Goal: Task Accomplishment & Management: Complete application form

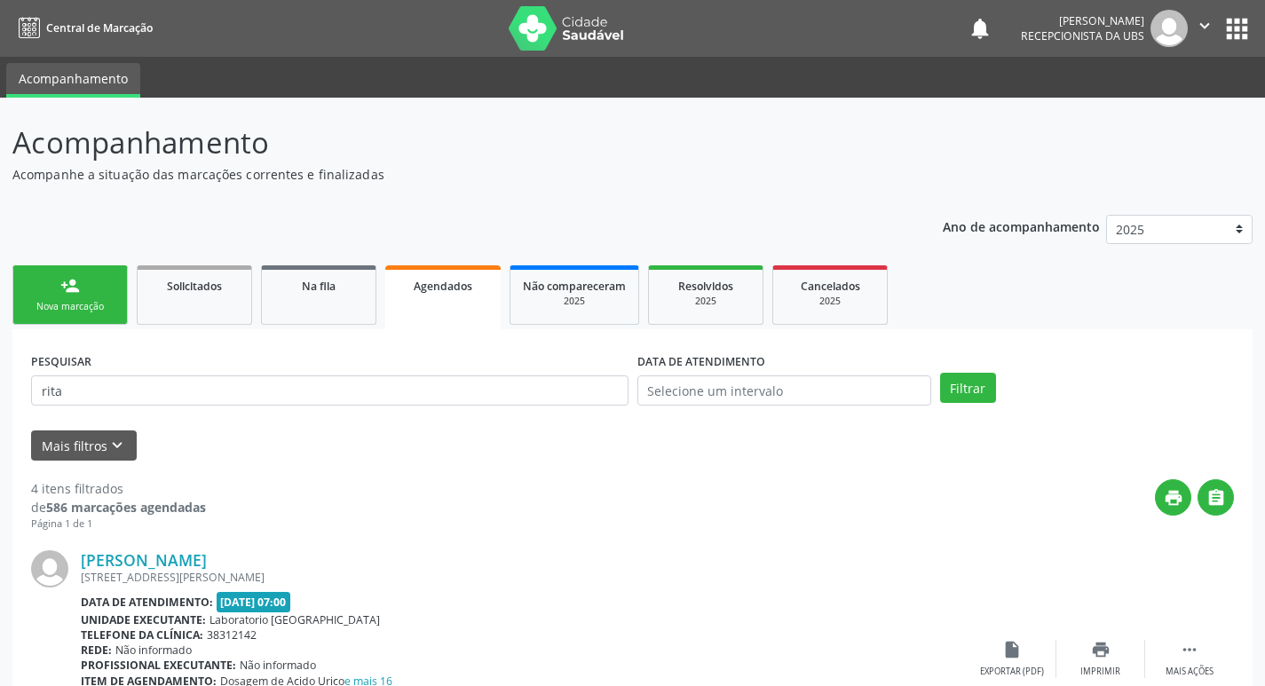
click at [97, 316] on link "person_add Nova marcação" at bounding box center [69, 294] width 115 height 59
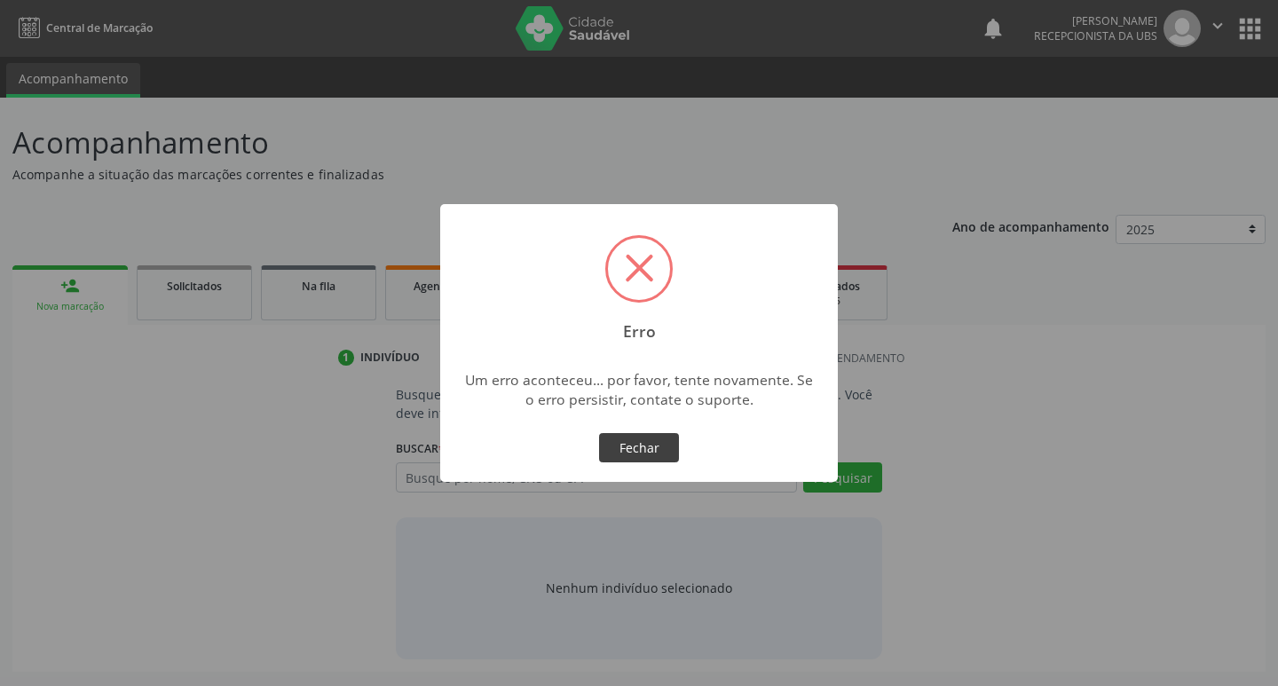
click at [640, 449] on button "Fechar" at bounding box center [639, 448] width 80 height 30
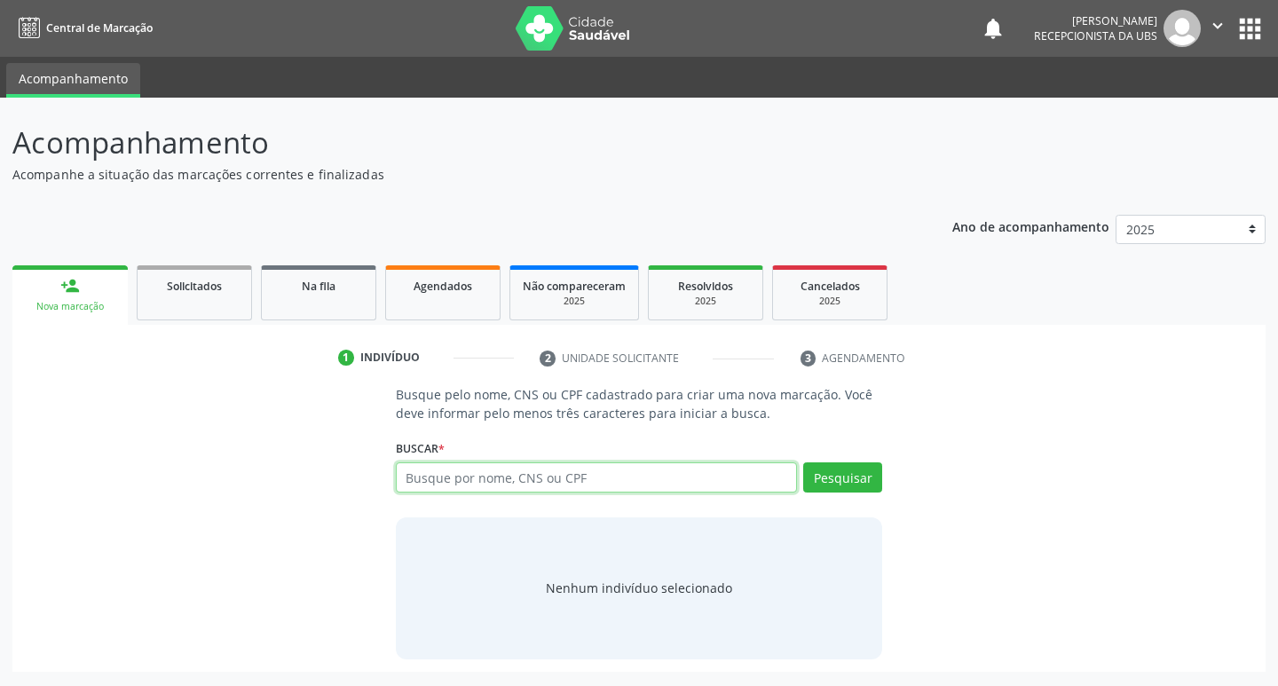
click at [534, 482] on input "text" at bounding box center [597, 477] width 402 height 30
paste input "708207147880844"
type input "708207147880844"
click at [860, 470] on button "Pesquisar" at bounding box center [842, 477] width 79 height 30
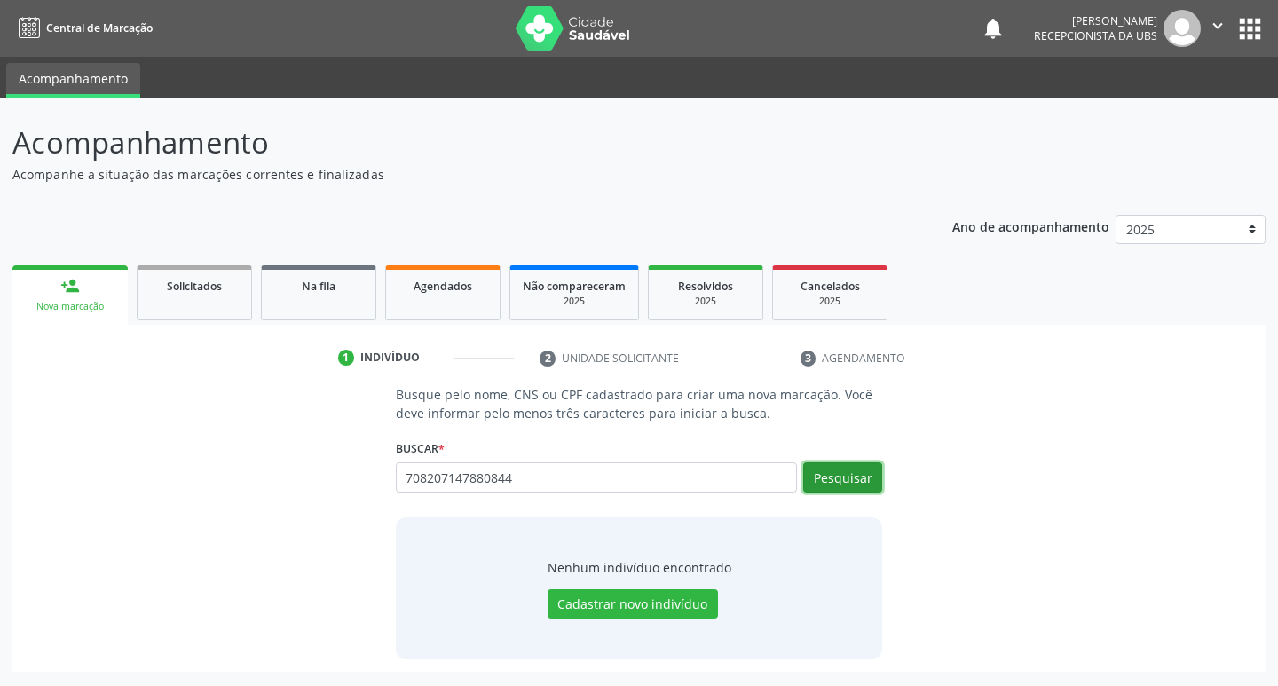
drag, startPoint x: 829, startPoint y: 492, endPoint x: 848, endPoint y: 483, distance: 20.6
click at [833, 489] on button "Pesquisar" at bounding box center [842, 477] width 79 height 30
drag, startPoint x: 699, startPoint y: 490, endPoint x: 344, endPoint y: 516, distance: 355.1
click at [342, 513] on div "Busque pelo nome, CNS ou CPF cadastrado para criar uma nova marcação. Você deve…" at bounding box center [639, 521] width 1228 height 273
paste input "090.553.774-22"
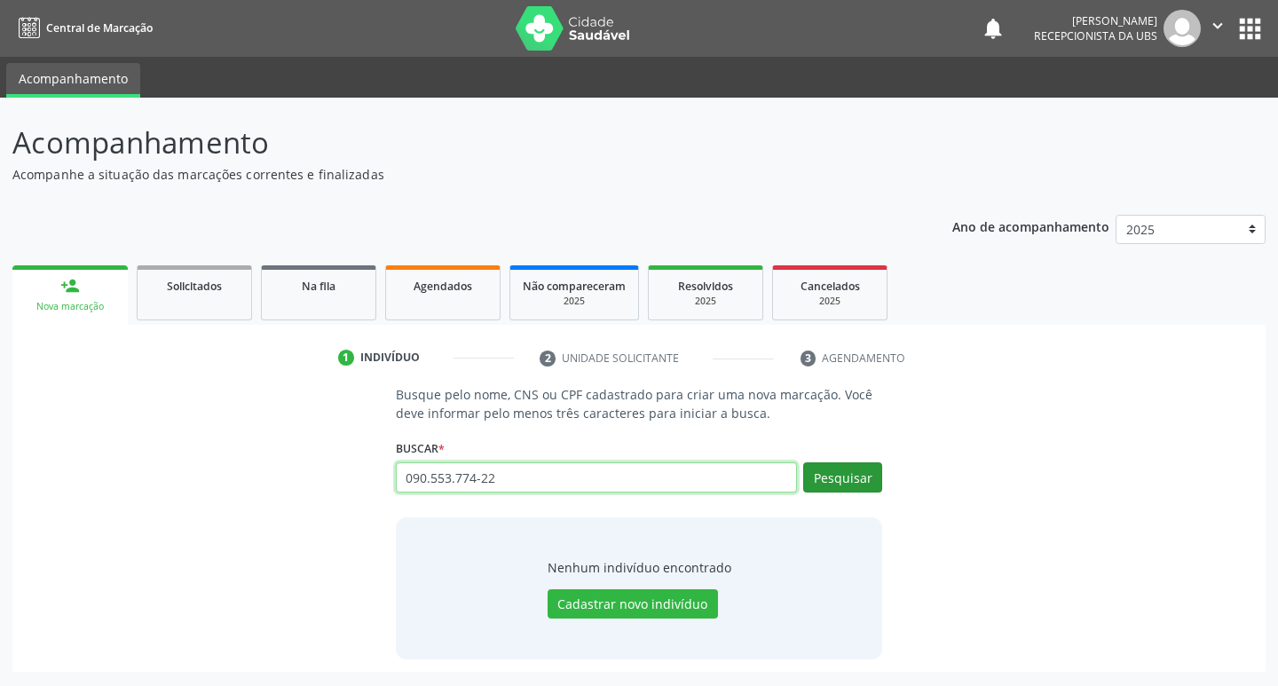
type input "090.553.774-22"
click at [838, 474] on button "Pesquisar" at bounding box center [842, 477] width 79 height 30
click at [850, 478] on button "Pesquisar" at bounding box center [842, 477] width 79 height 30
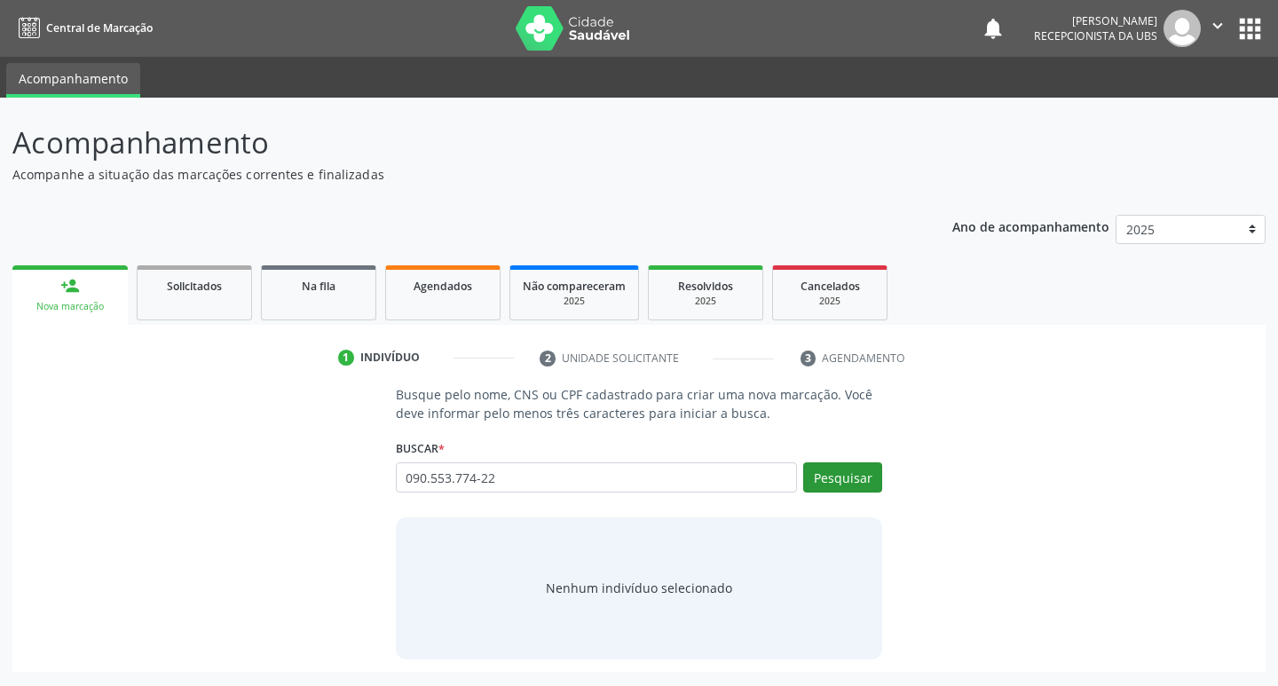
type input "090.553.774-22"
drag, startPoint x: 822, startPoint y: 476, endPoint x: 841, endPoint y: 482, distance: 19.6
click at [825, 477] on button "Pesquisar" at bounding box center [842, 477] width 79 height 30
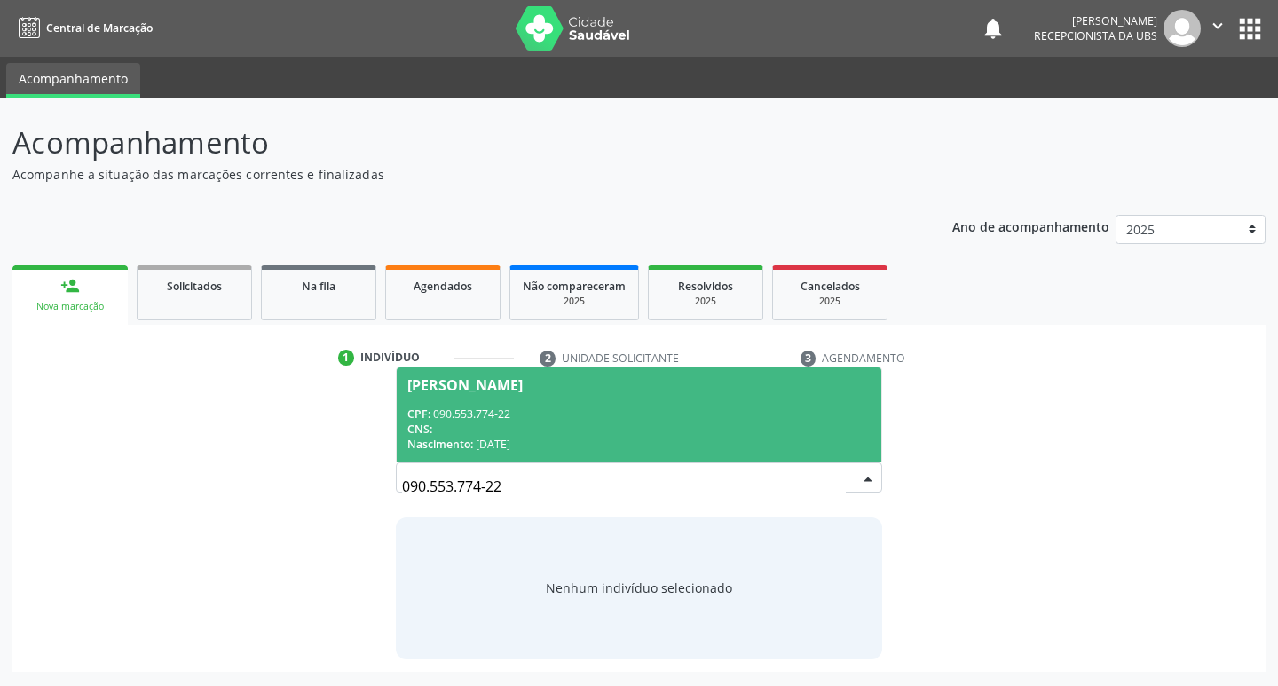
click at [713, 420] on div "CPF: 090.553.774-22 CNS: -- Nascimento: [DATE]" at bounding box center [639, 429] width 464 height 45
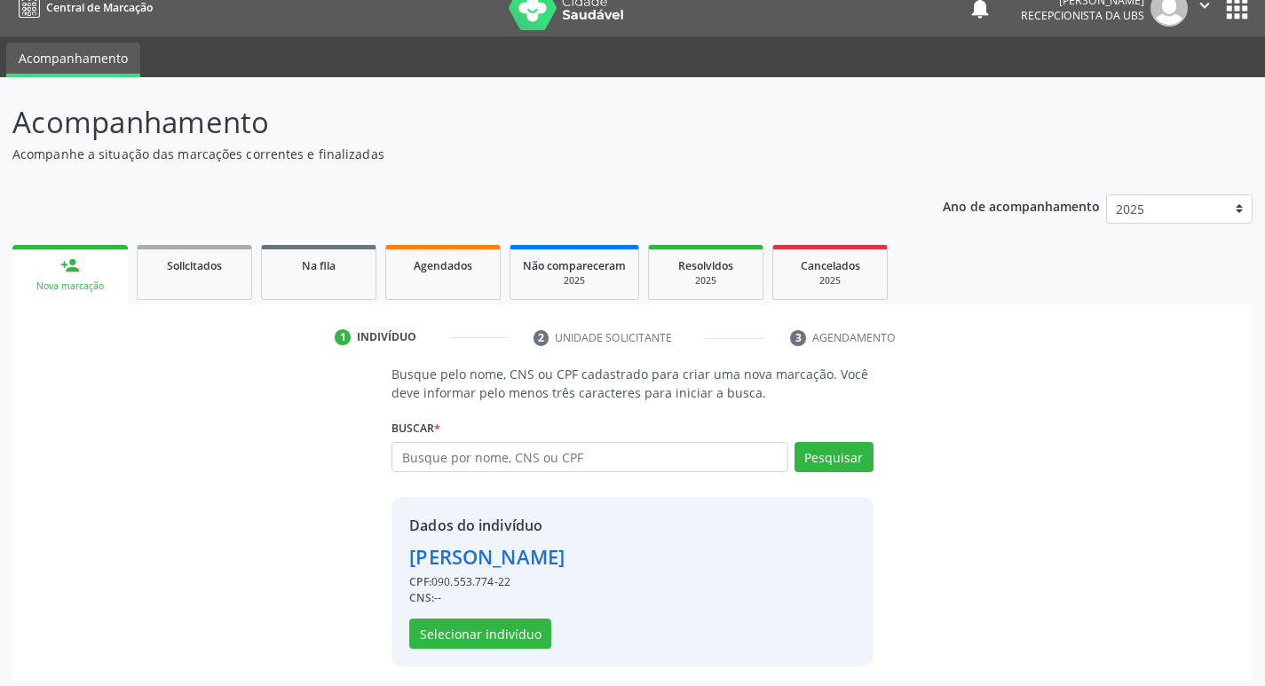
scroll to position [26, 0]
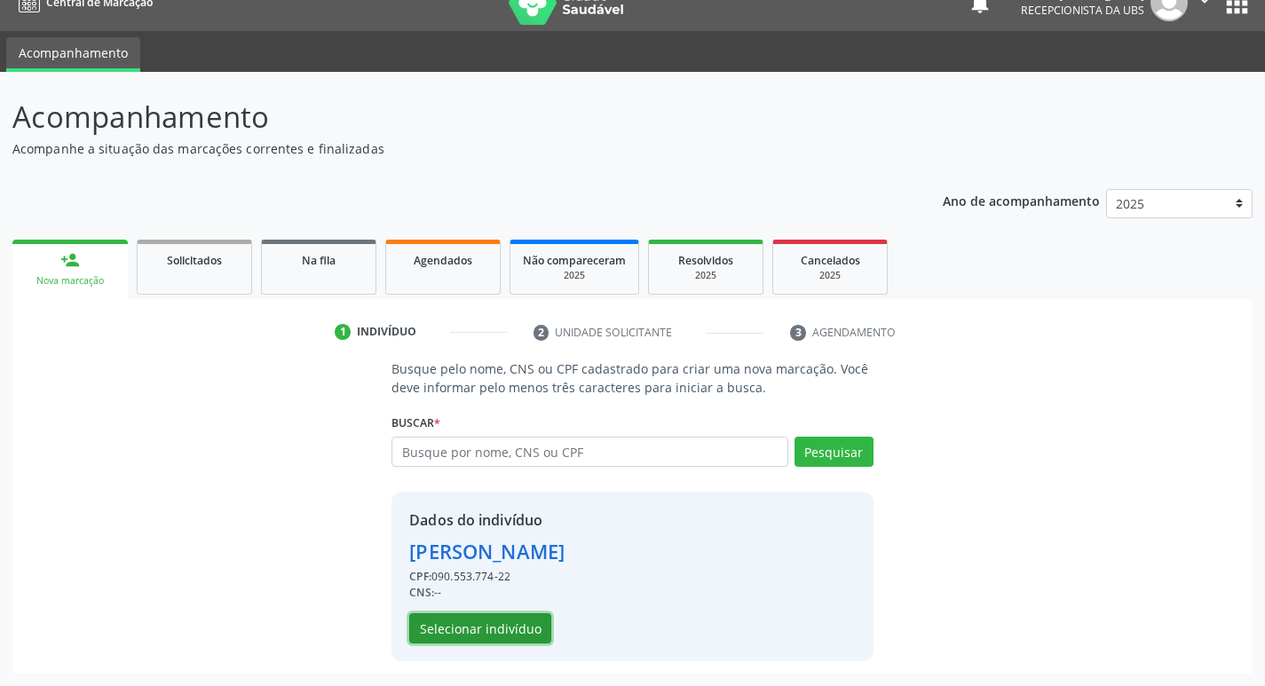
drag, startPoint x: 474, startPoint y: 616, endPoint x: 1244, endPoint y: 676, distance: 772.8
click at [474, 615] on button "Selecionar indivíduo" at bounding box center [480, 628] width 142 height 30
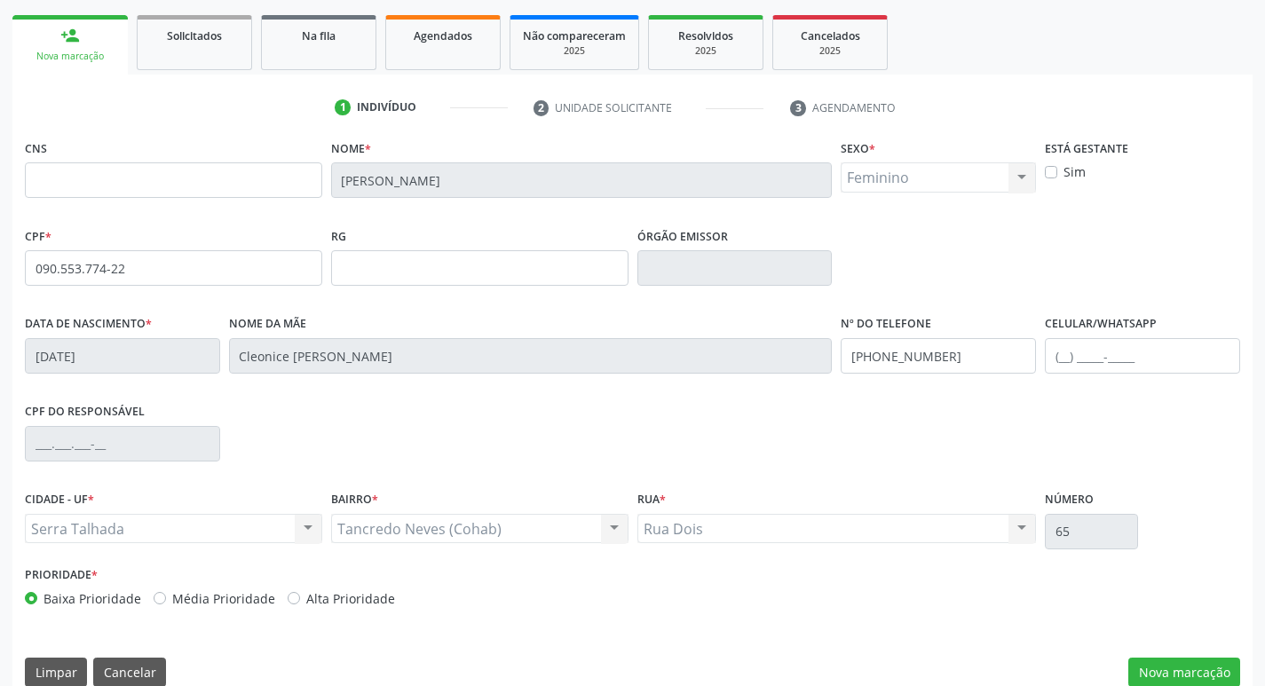
scroll to position [276, 0]
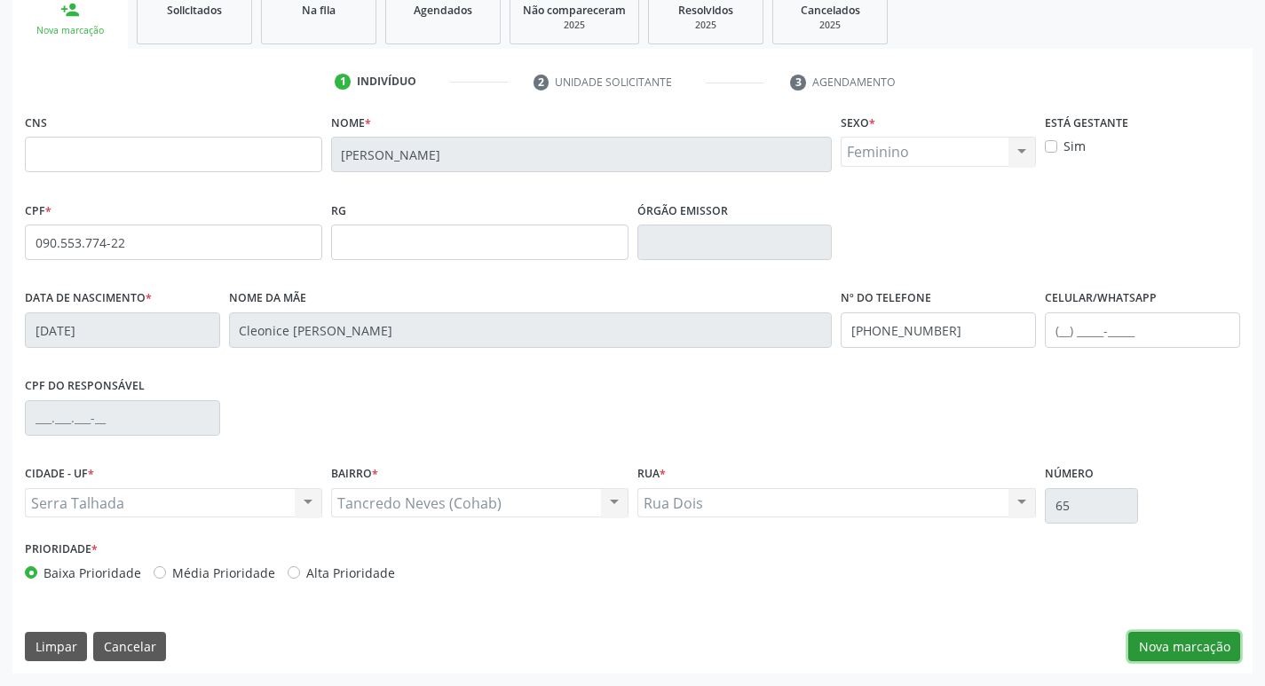
click at [1155, 638] on button "Nova marcação" at bounding box center [1184, 647] width 112 height 30
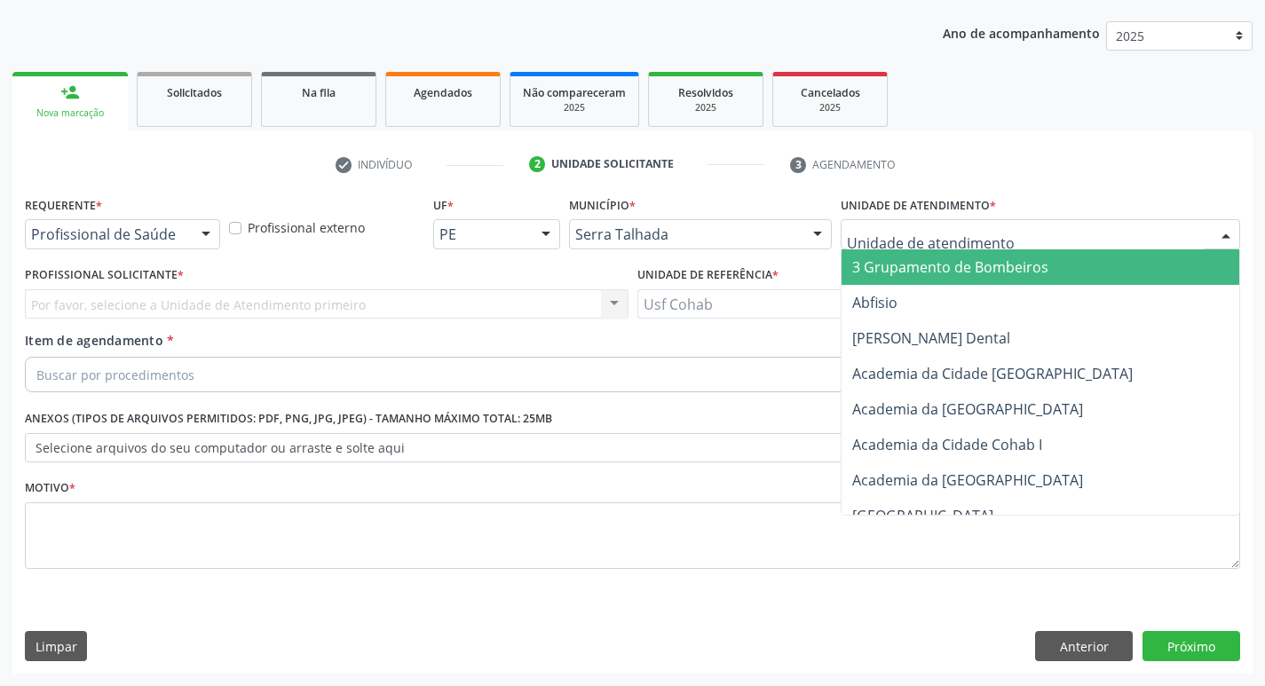
click at [943, 244] on div at bounding box center [1040, 234] width 399 height 30
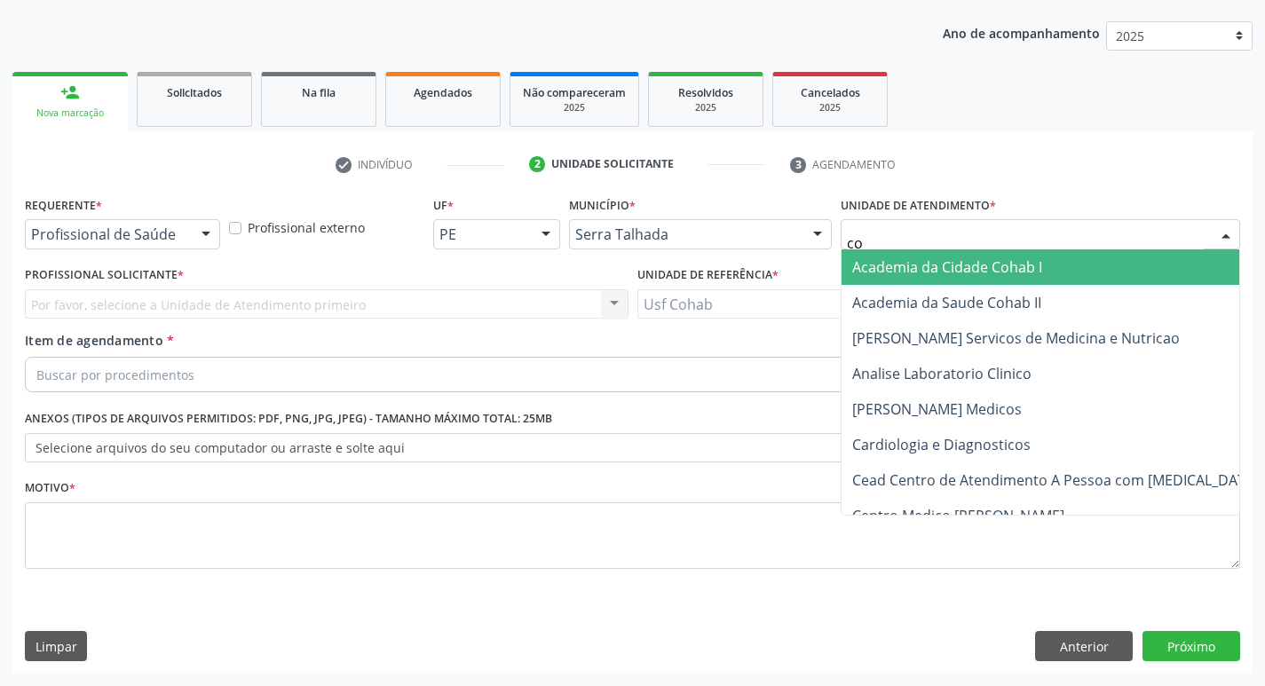
type input "coh"
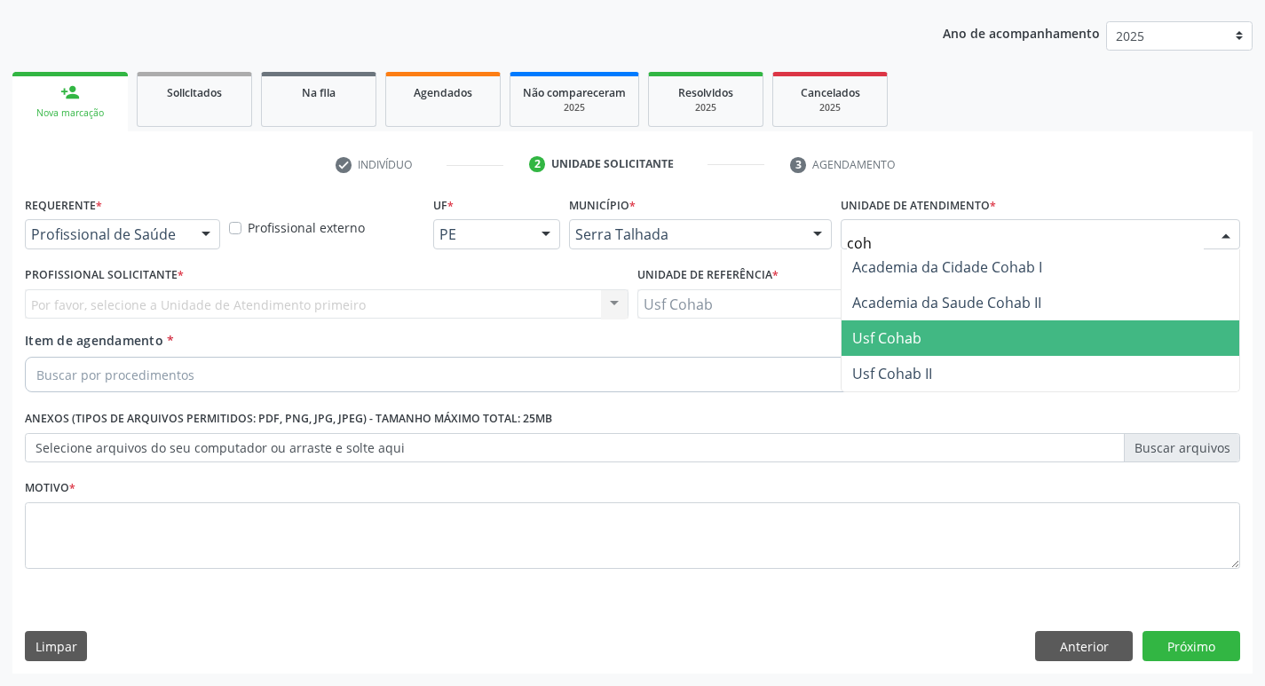
click at [939, 339] on span "Usf Cohab" at bounding box center [1040, 338] width 398 height 36
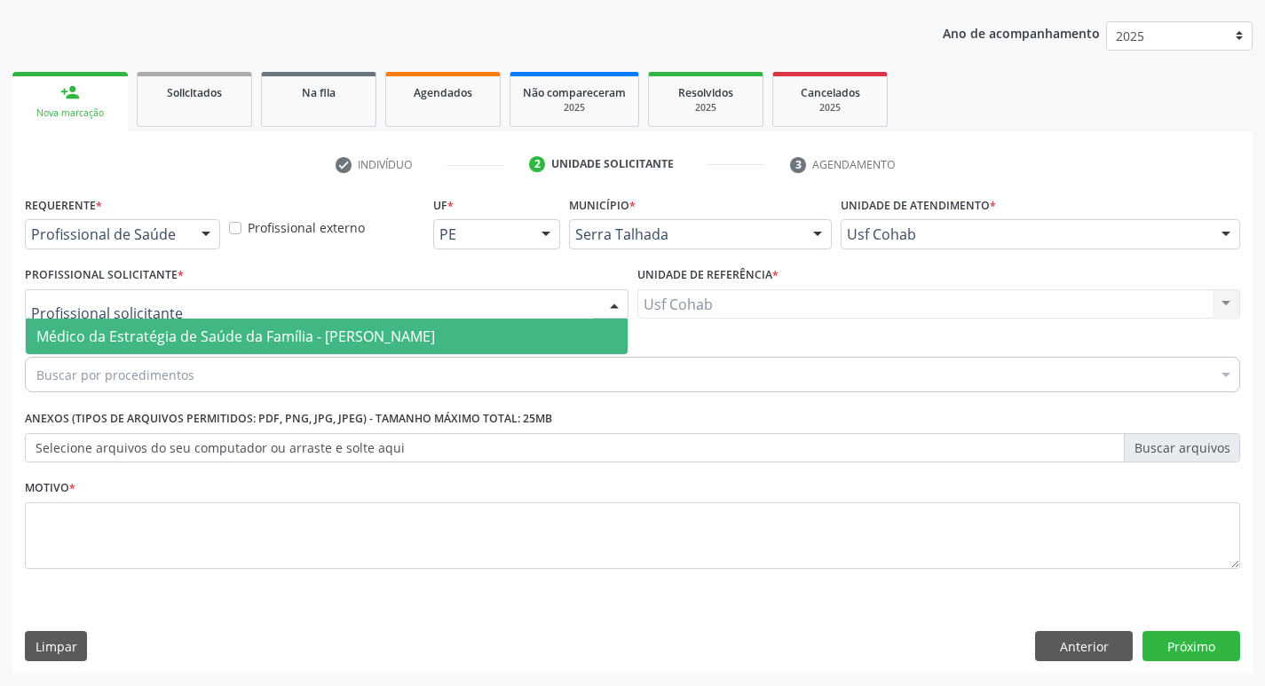
click at [289, 306] on div at bounding box center [327, 304] width 604 height 30
click at [286, 346] on span "Médico da Estratégia de Saúde da Família - [PERSON_NAME]" at bounding box center [235, 337] width 399 height 20
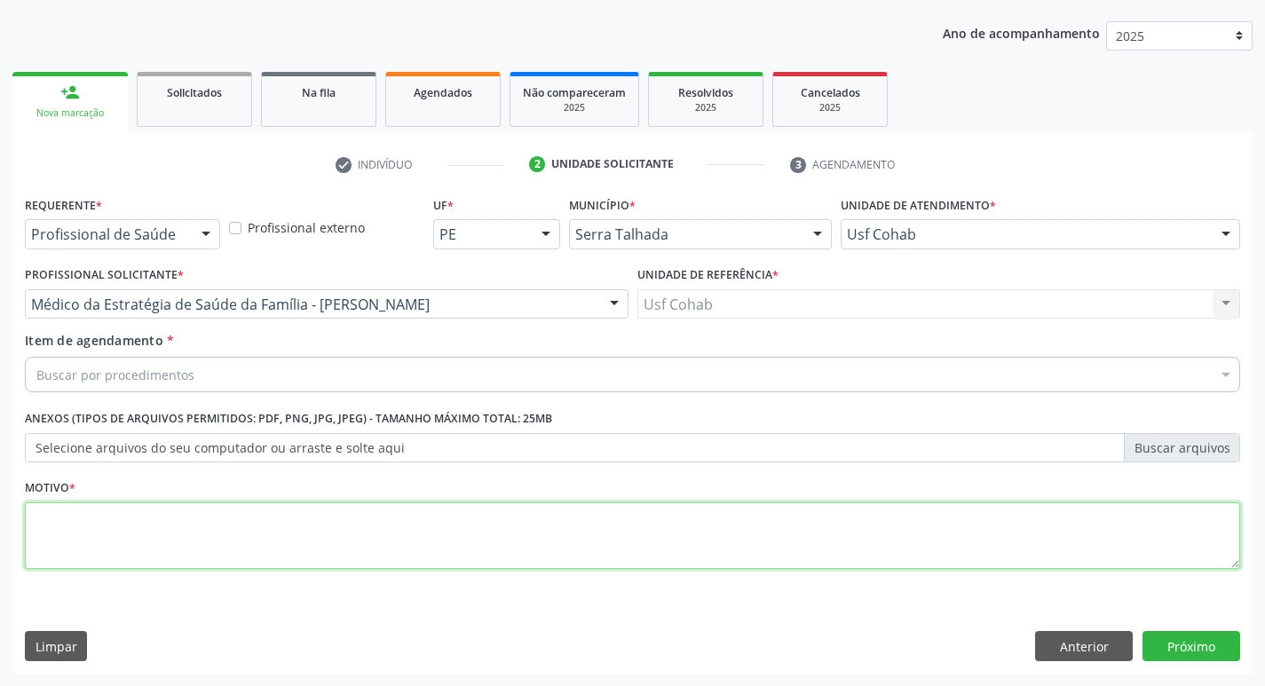
click at [175, 554] on textarea at bounding box center [632, 535] width 1215 height 67
type textarea "-"
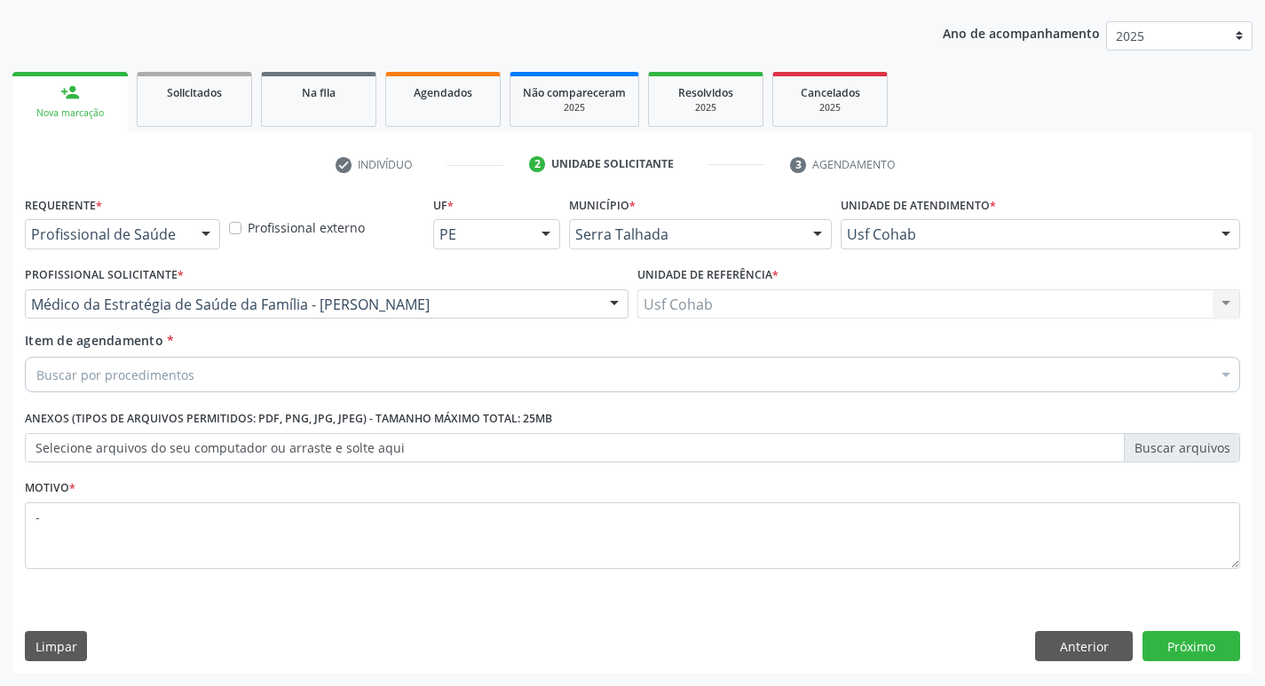
click at [241, 383] on div "Buscar por procedimentos" at bounding box center [632, 375] width 1215 height 36
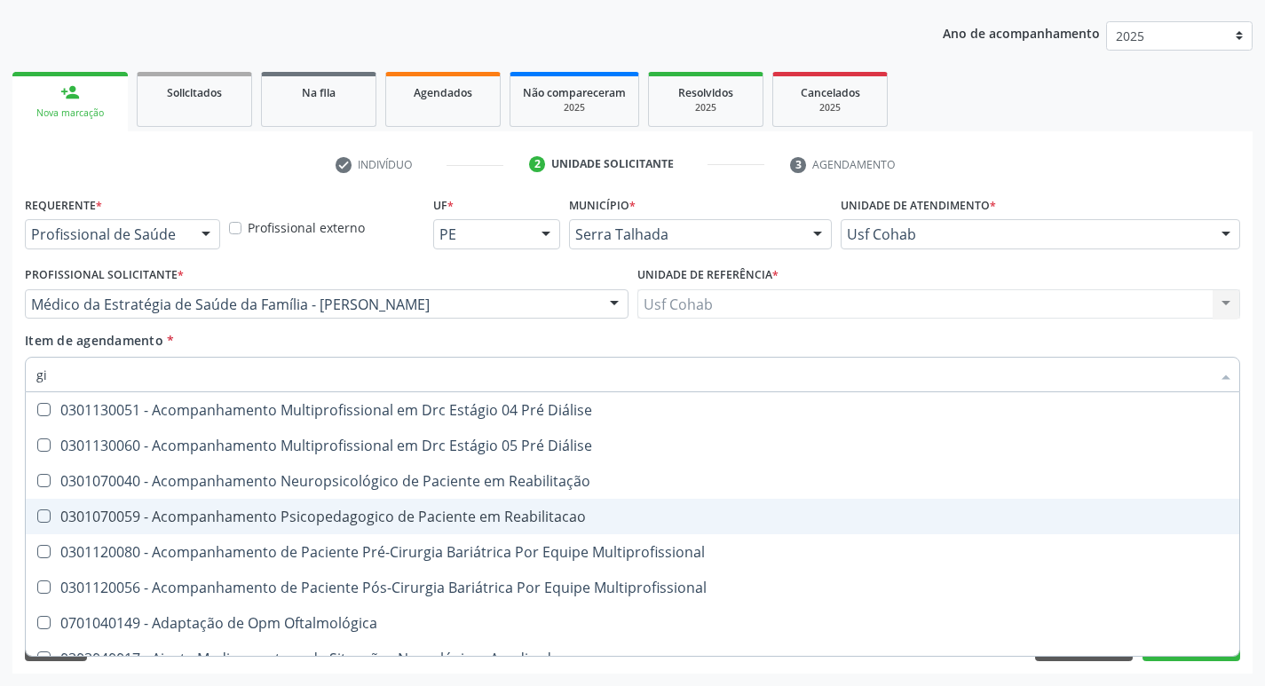
type input "g"
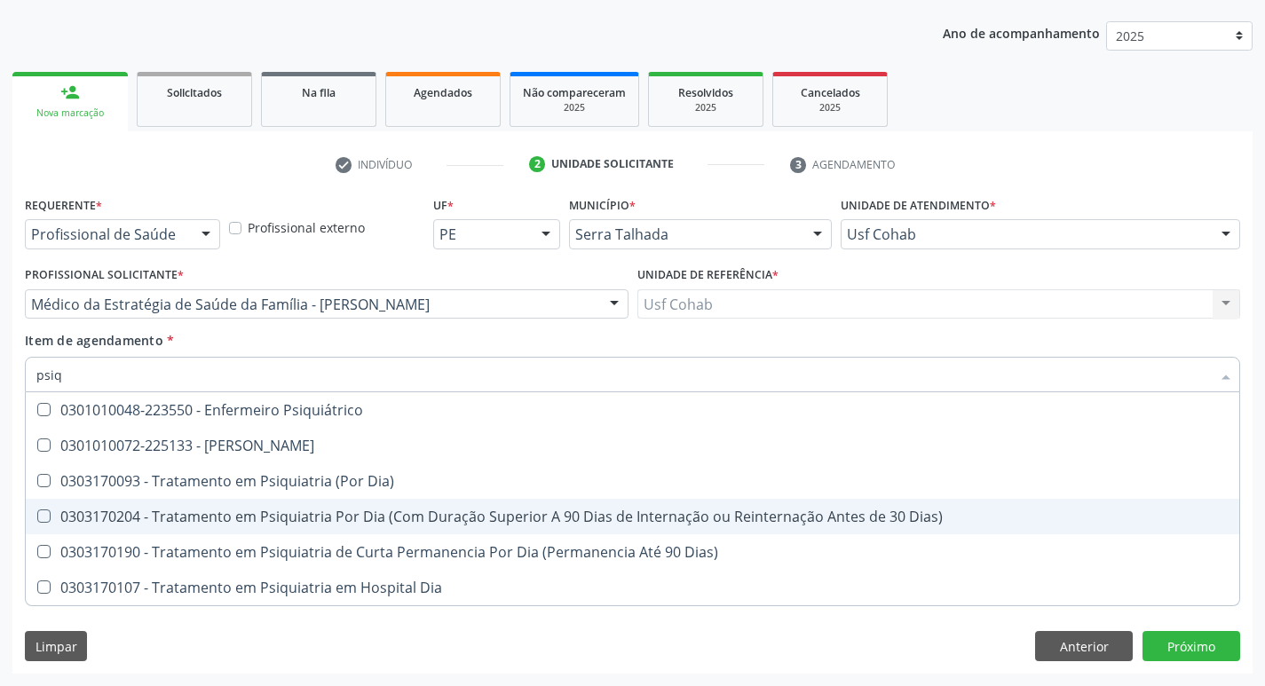
type input "psiqu"
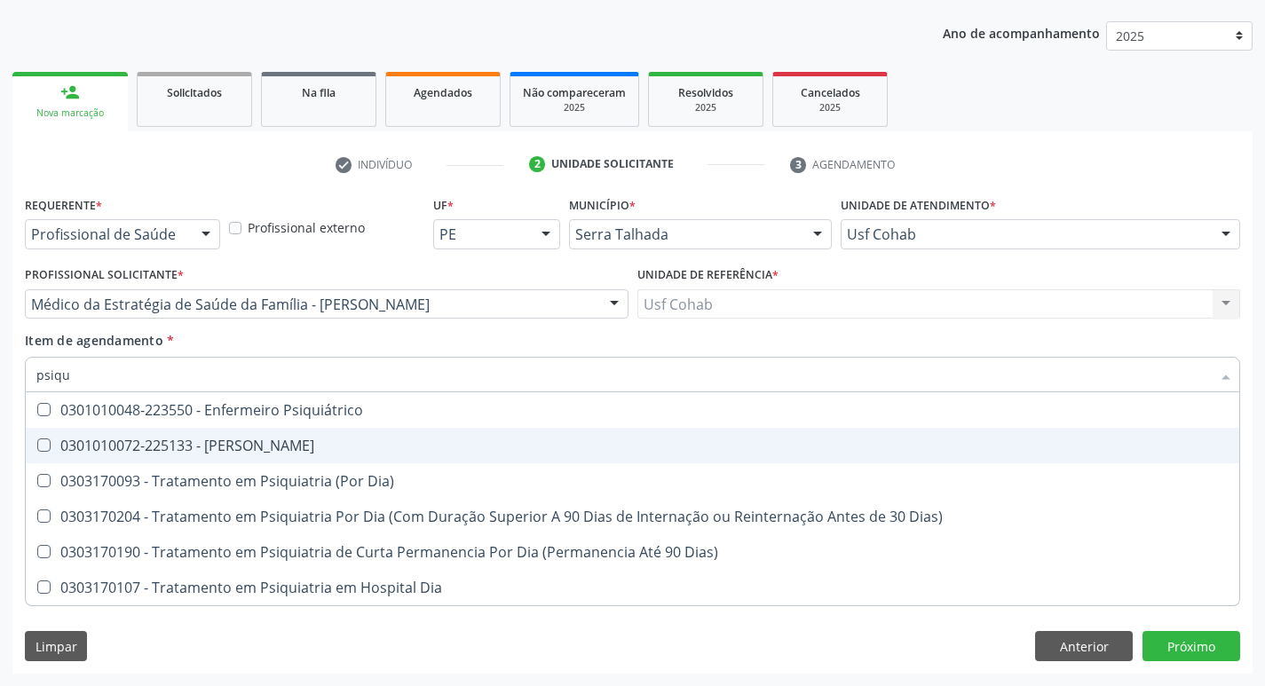
drag, startPoint x: 362, startPoint y: 445, endPoint x: 382, endPoint y: 437, distance: 21.1
click at [362, 444] on div "0301010072-225133 - [PERSON_NAME]" at bounding box center [632, 445] width 1192 height 14
checkbox Psiquiatra "true"
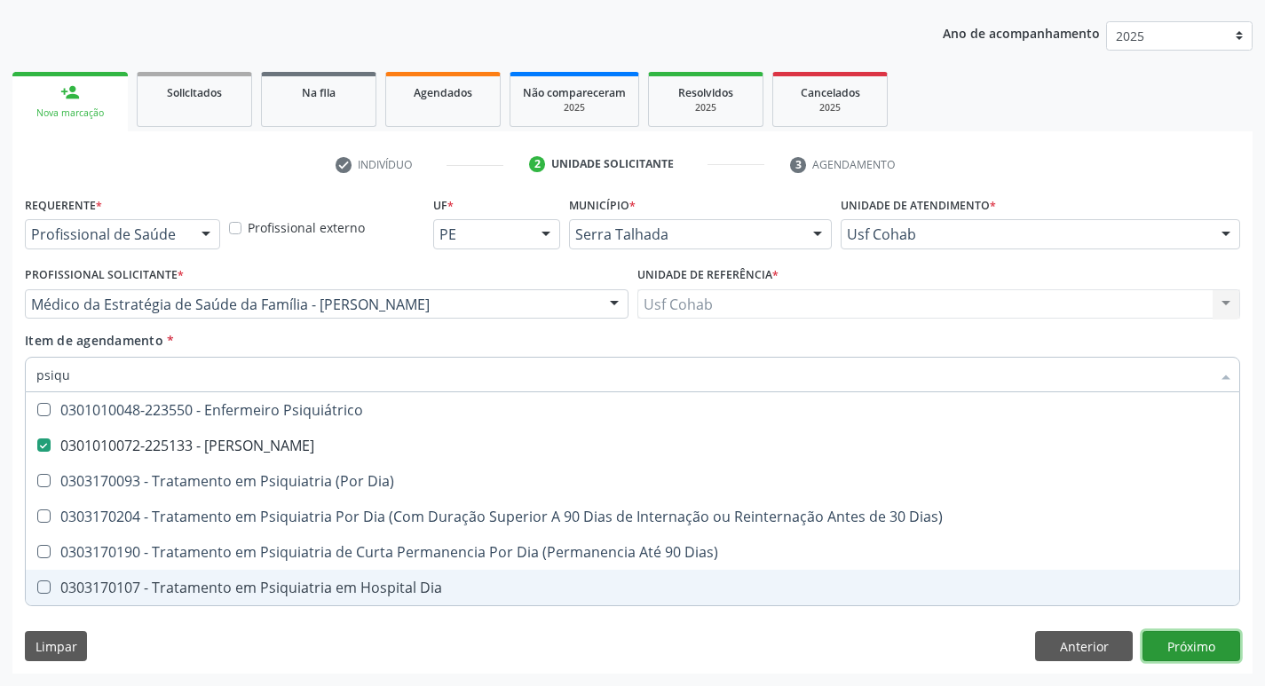
click at [1162, 659] on button "Próximo" at bounding box center [1191, 646] width 98 height 30
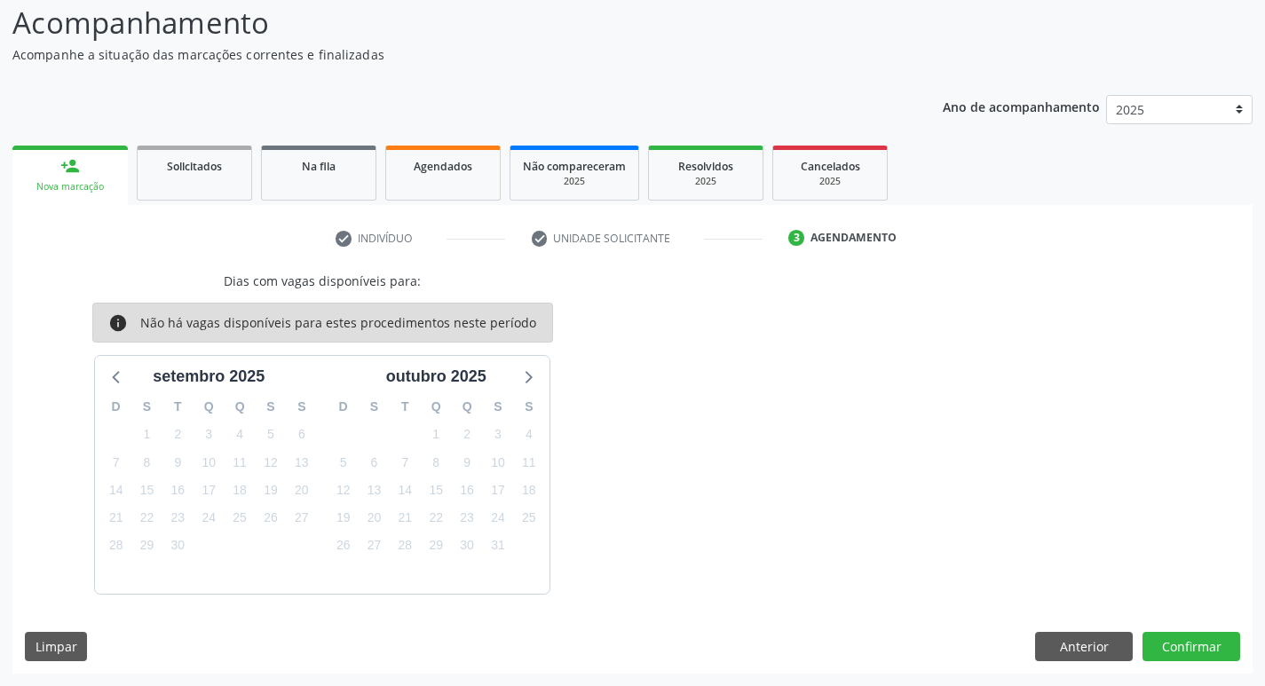
scroll to position [0, 0]
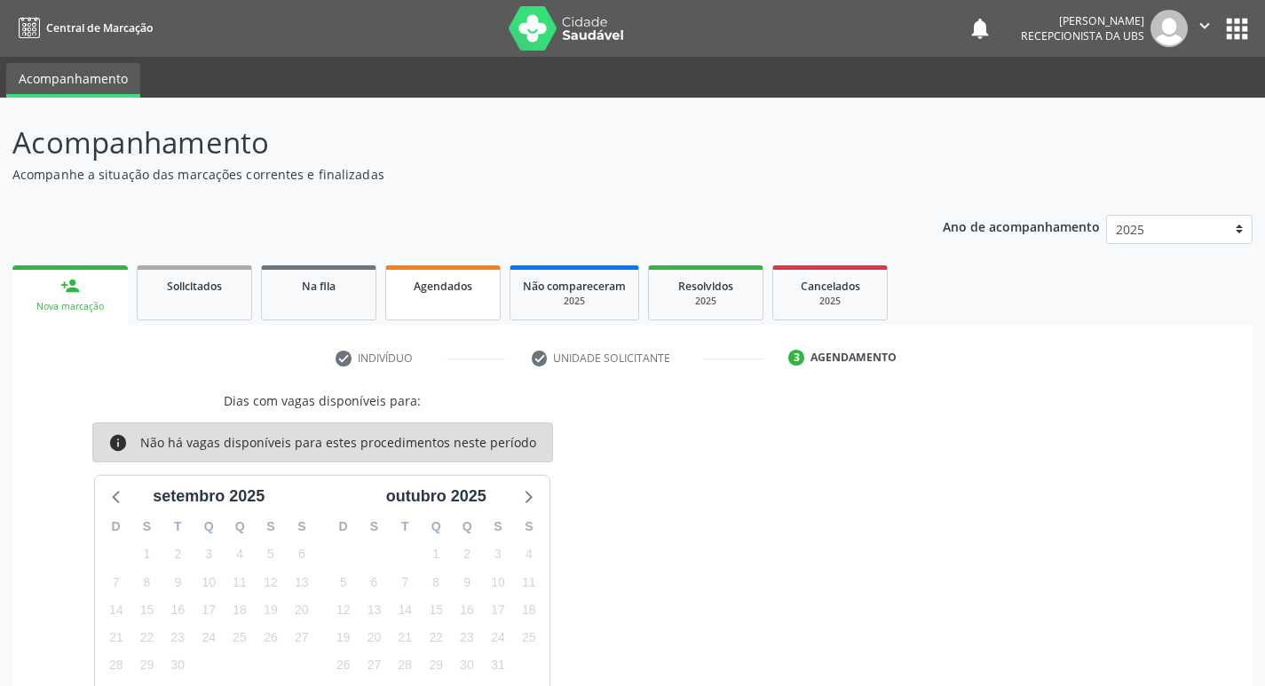
click at [405, 267] on link "Agendados" at bounding box center [442, 292] width 115 height 55
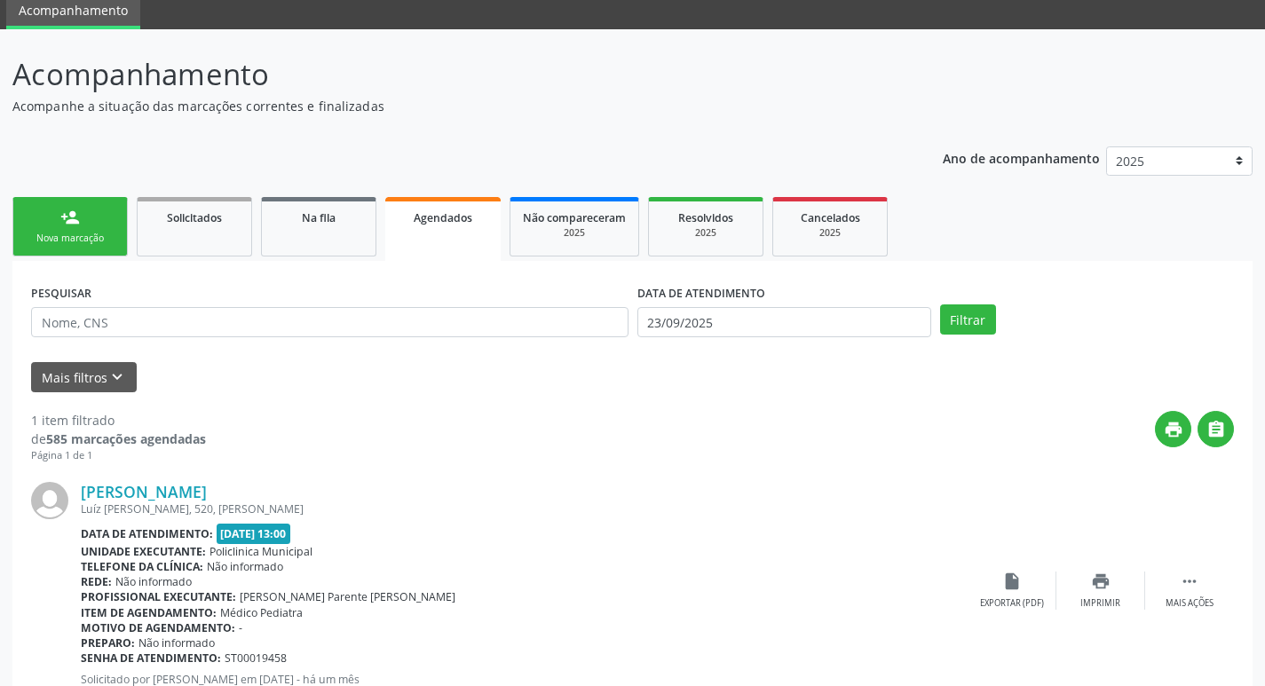
scroll to position [131, 0]
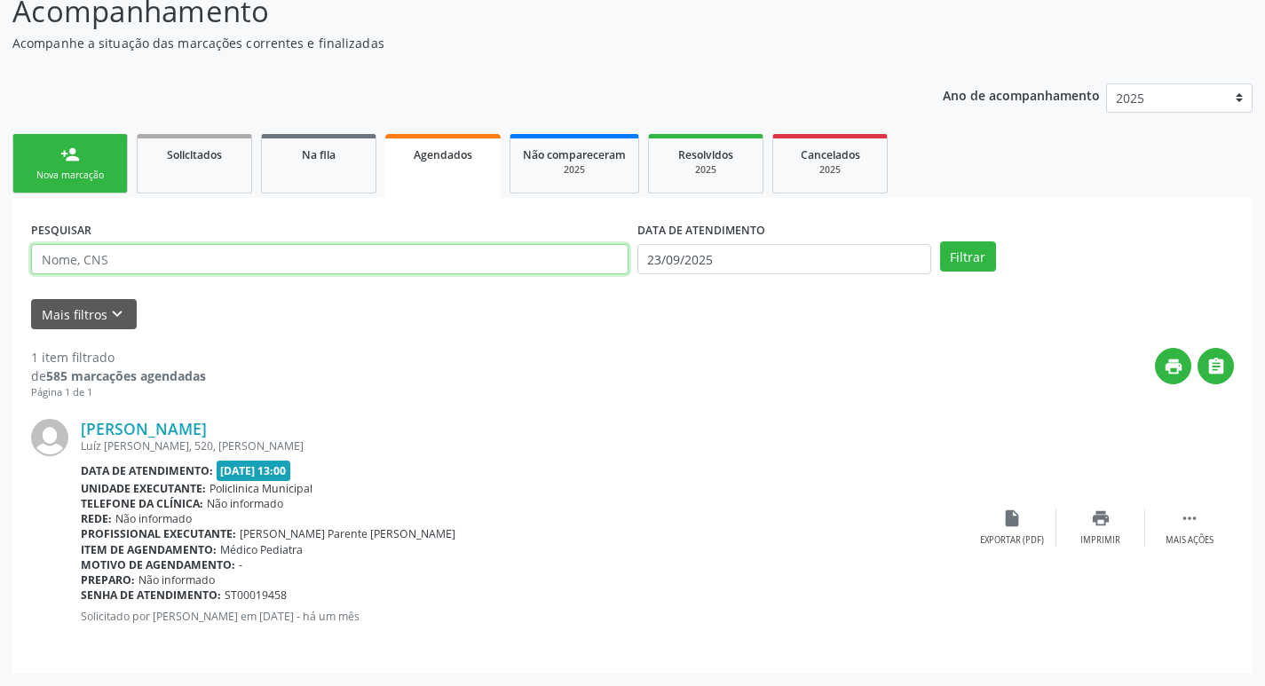
click at [357, 261] on input "text" at bounding box center [329, 259] width 597 height 30
type input "r"
paste input "[PERSON_NAME]"
type input "[PERSON_NAME]"
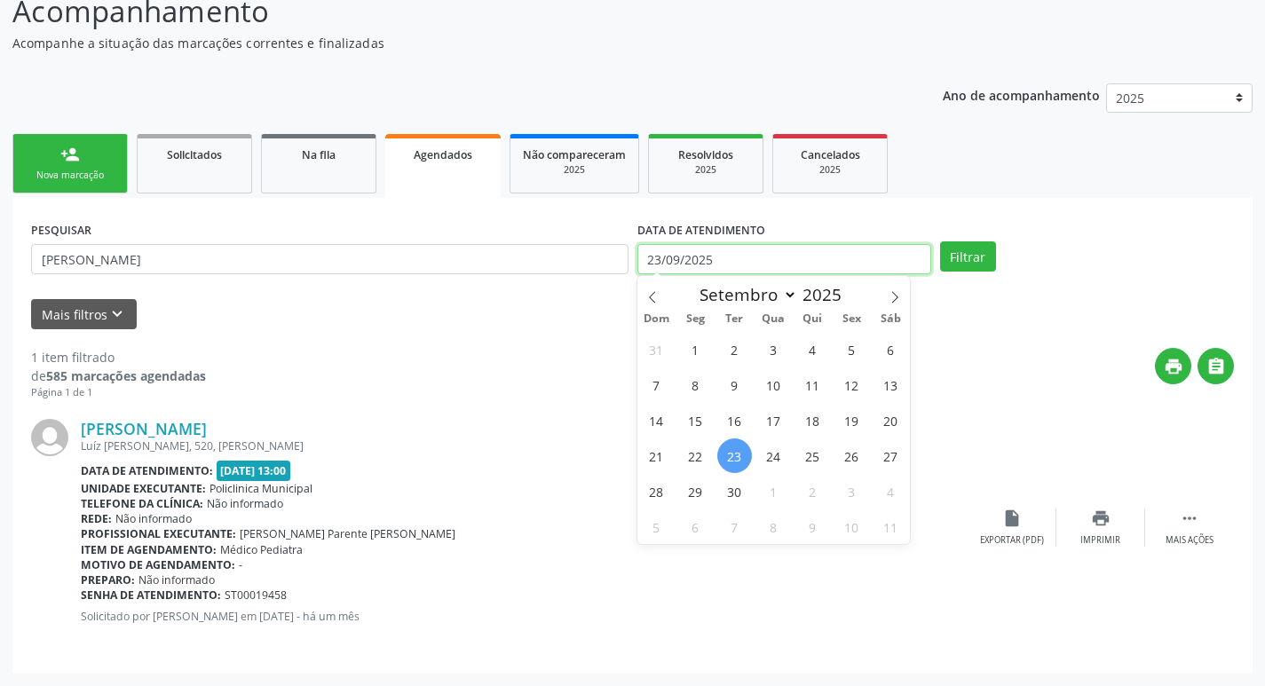
click at [868, 261] on input "23/09/2025" at bounding box center [784, 259] width 294 height 30
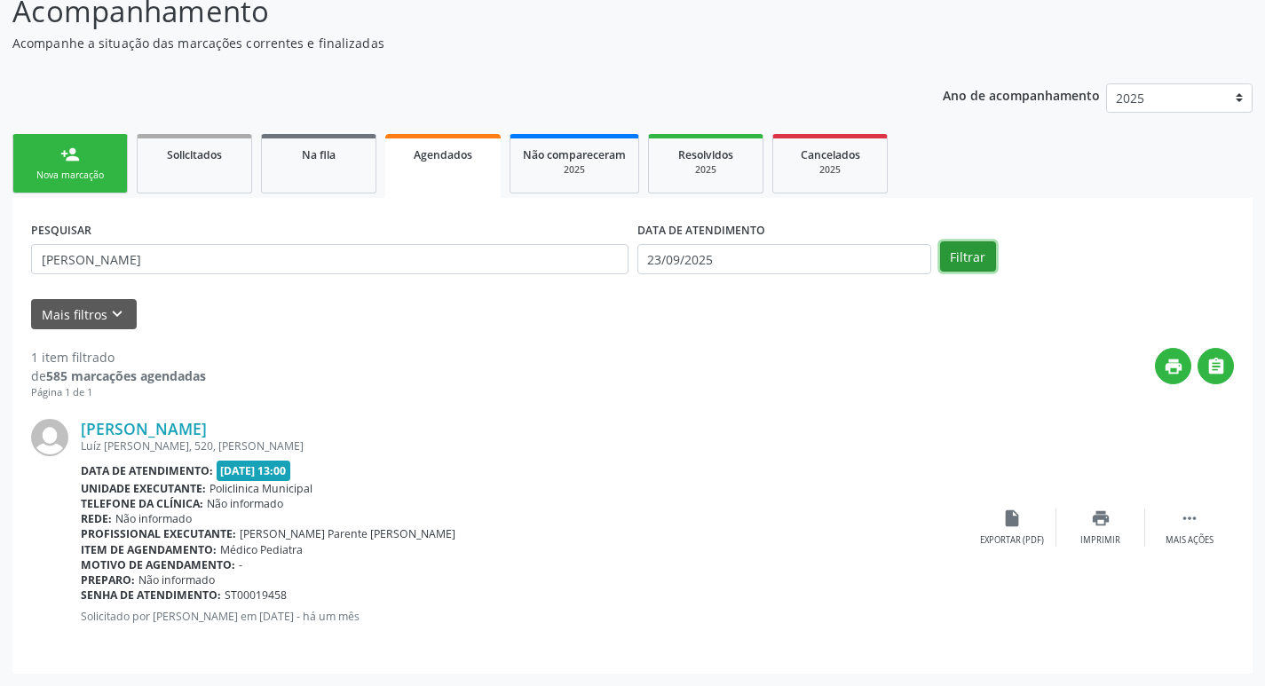
click at [956, 261] on button "Filtrar" at bounding box center [968, 256] width 56 height 30
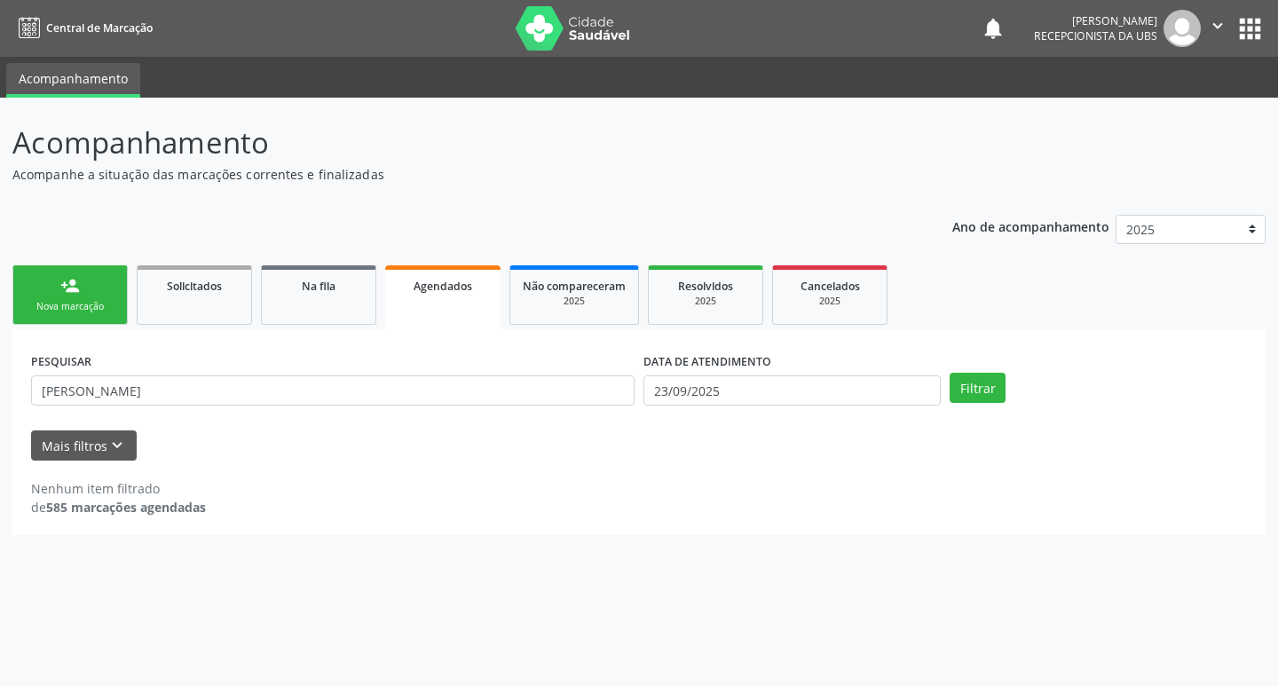
click at [857, 371] on div "DATA DE ATENDIMENTO" at bounding box center [791, 362] width 297 height 28
click at [861, 391] on input "23/09/2025" at bounding box center [791, 390] width 297 height 30
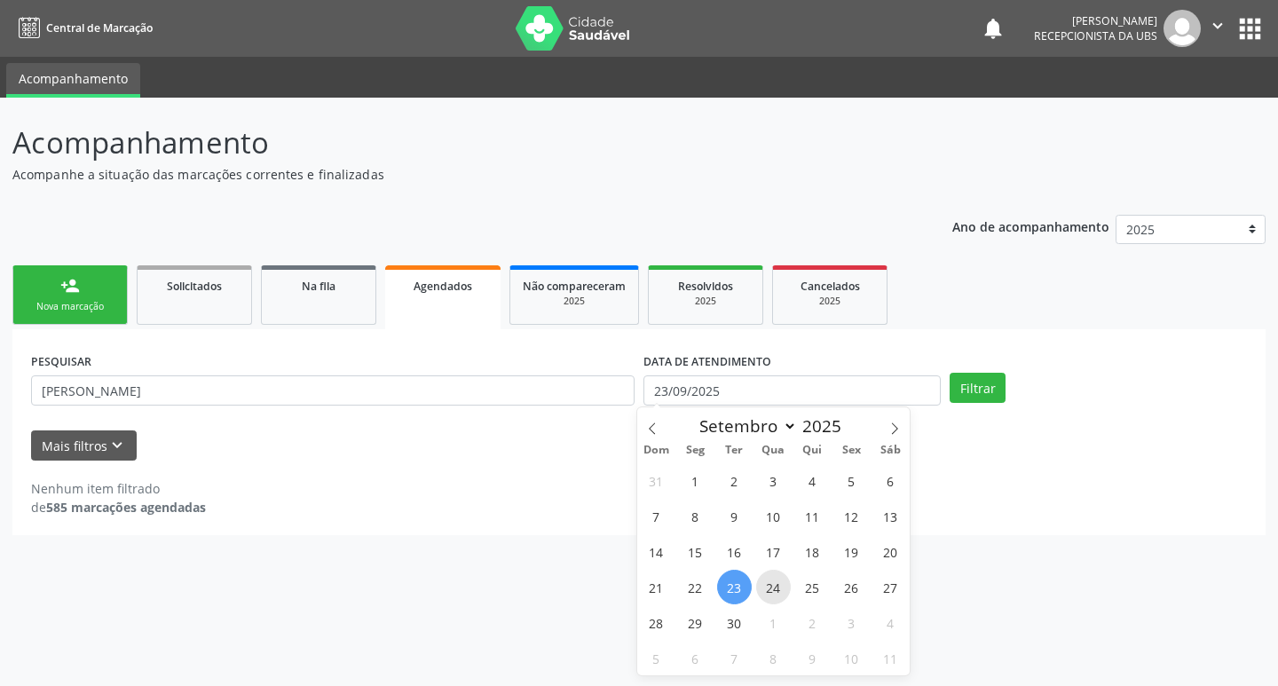
drag, startPoint x: 762, startPoint y: 604, endPoint x: 772, endPoint y: 602, distance: 11.0
click at [770, 604] on div "31 1 2 3 4 5 6 7 8 9 10 11 12 13 14 15 16 17 18 19 20 21 22 23 24 25 26 27 28 2…" at bounding box center [773, 568] width 273 height 213
click at [780, 595] on span "24" at bounding box center [773, 587] width 35 height 35
type input "[DATE]"
click at [683, 605] on span "29" at bounding box center [695, 622] width 35 height 35
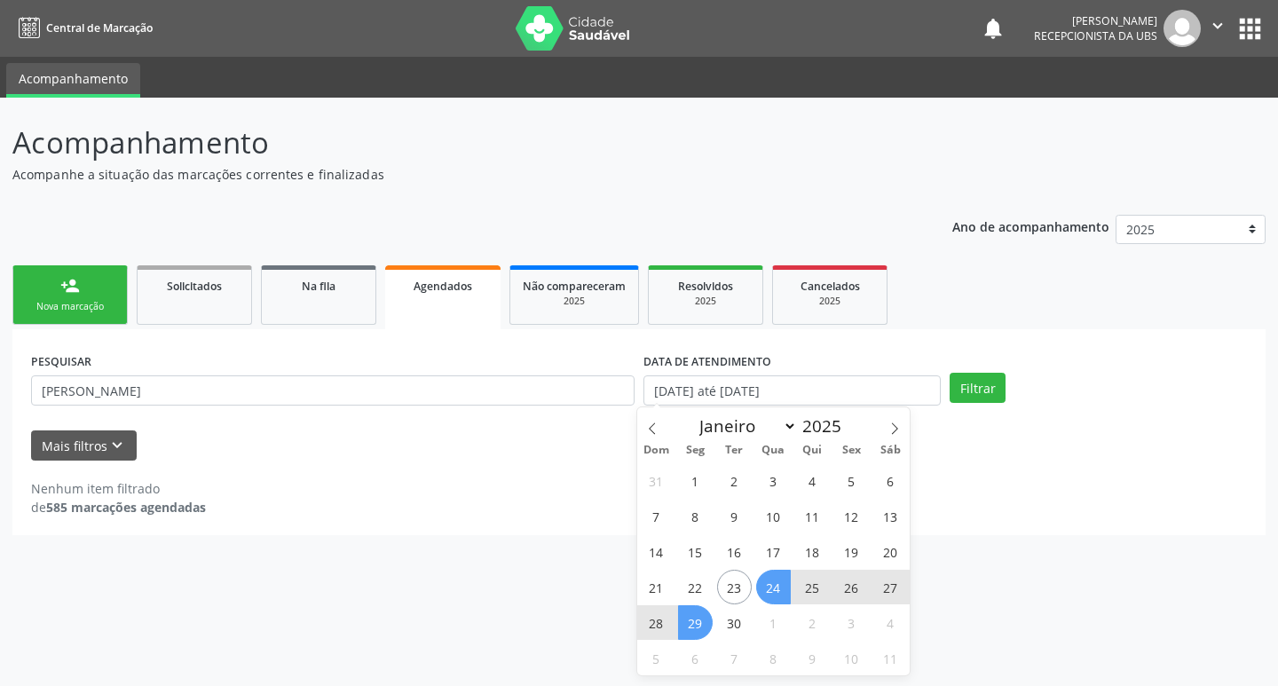
select select "8"
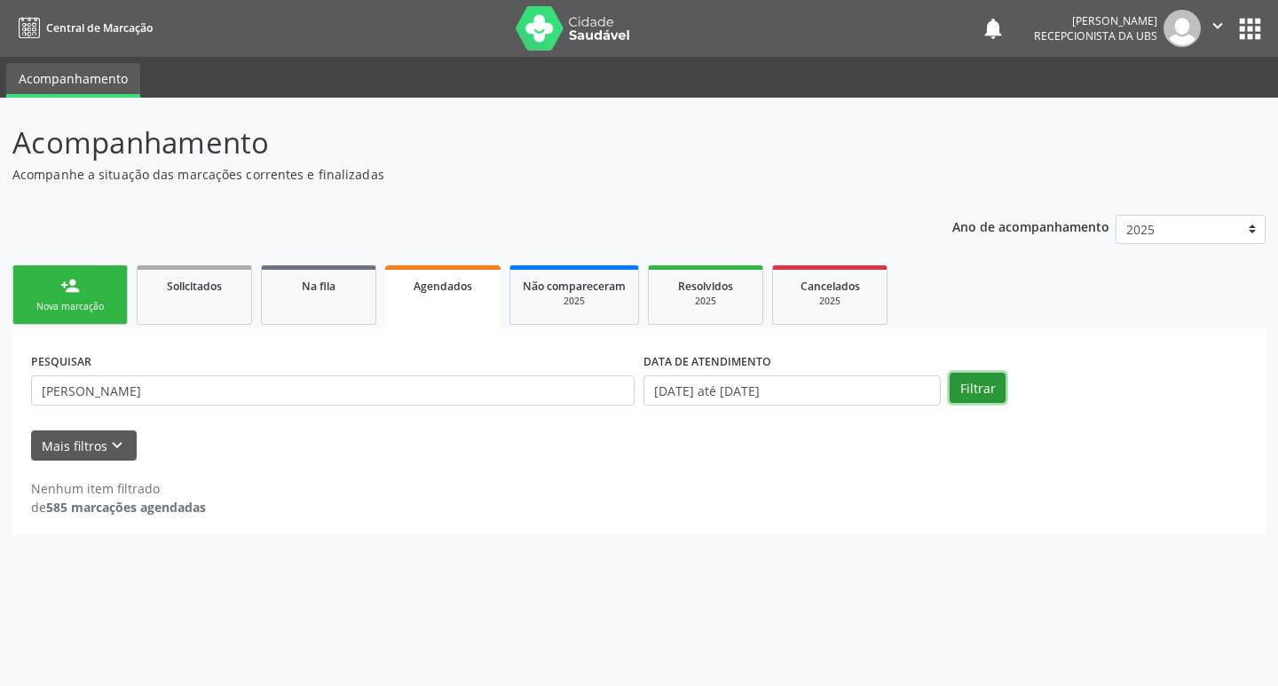
click at [958, 388] on button "Filtrar" at bounding box center [978, 388] width 56 height 30
click at [782, 382] on input "[DATE] até [DATE]" at bounding box center [791, 390] width 297 height 30
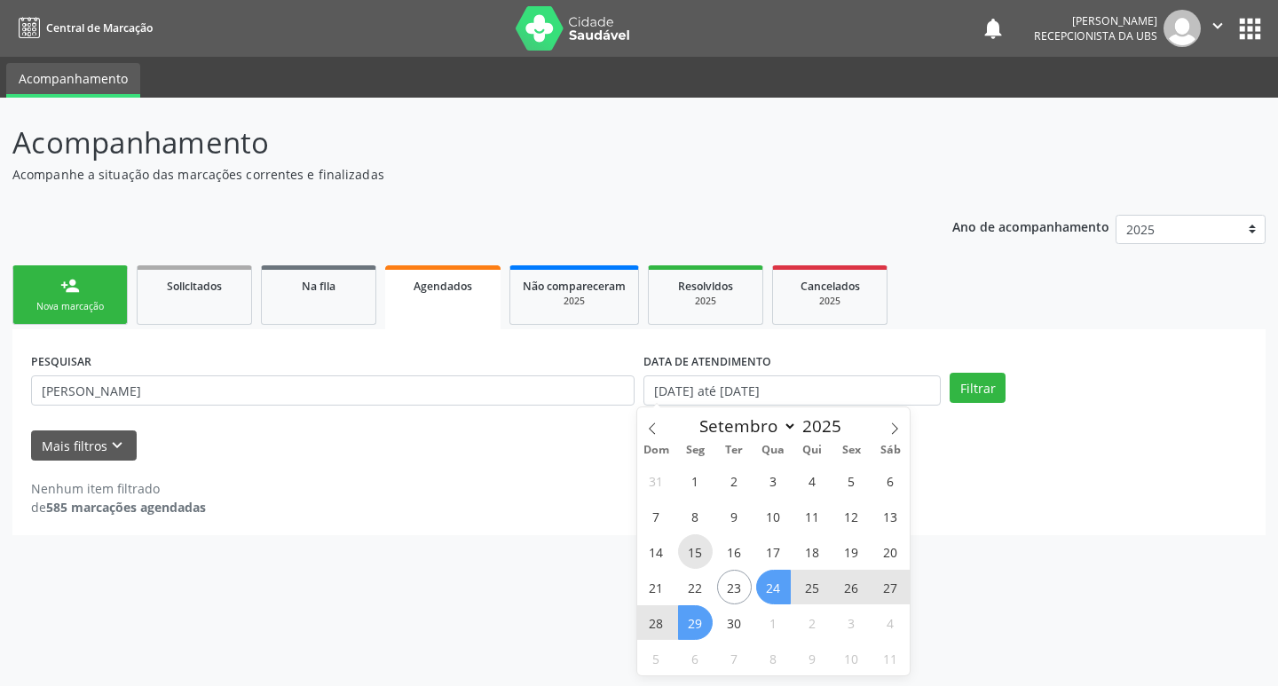
click at [689, 549] on span "15" at bounding box center [695, 551] width 35 height 35
type input "[DATE]"
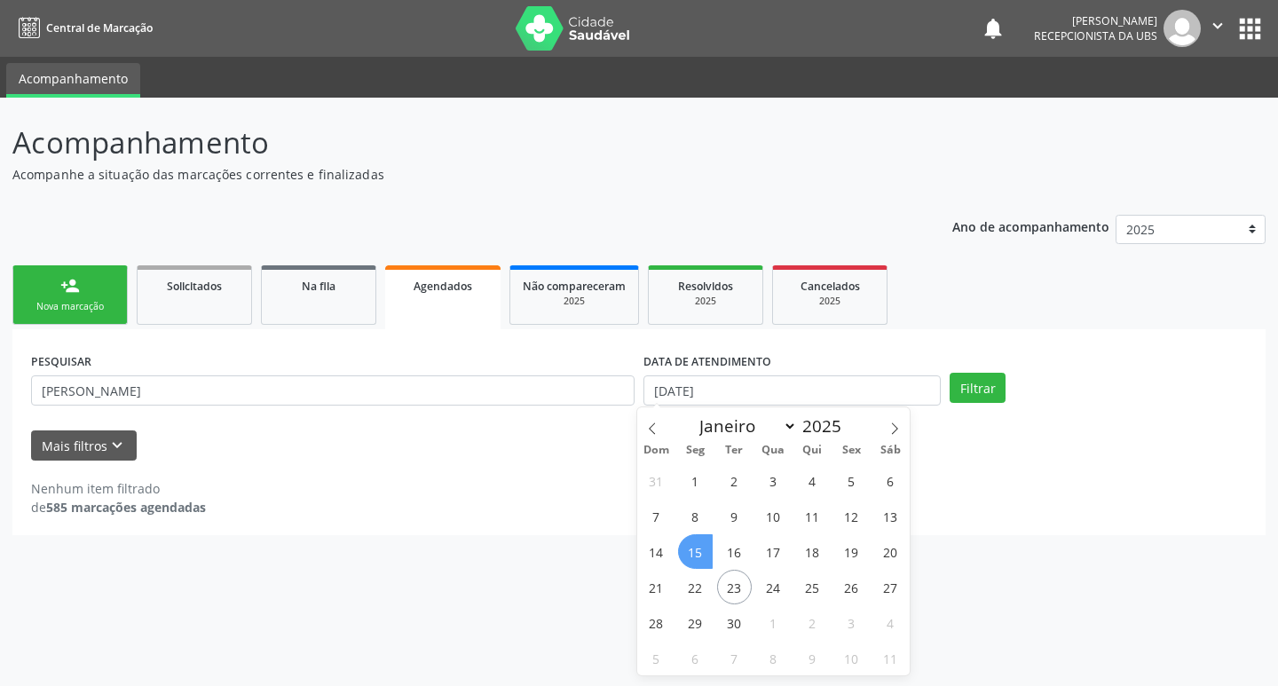
click at [699, 545] on span "15" at bounding box center [695, 551] width 35 height 35
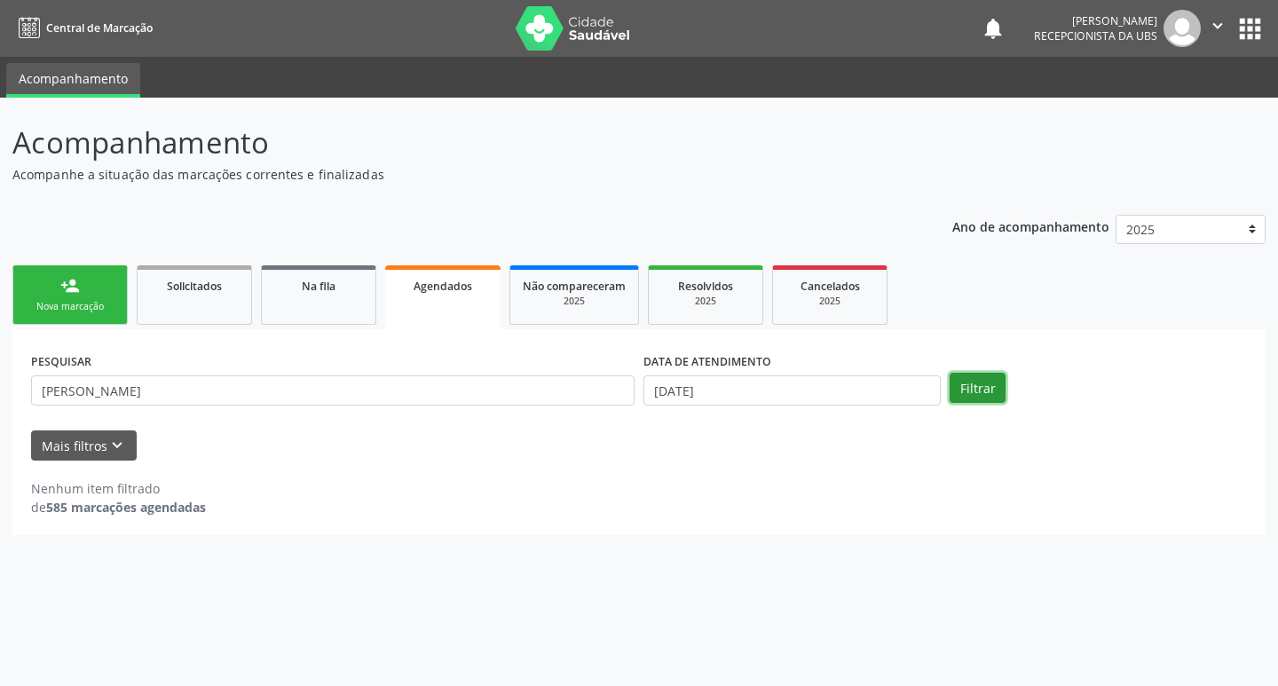
click at [977, 373] on button "Filtrar" at bounding box center [978, 388] width 56 height 30
click at [757, 397] on input "[DATE]" at bounding box center [791, 390] width 297 height 30
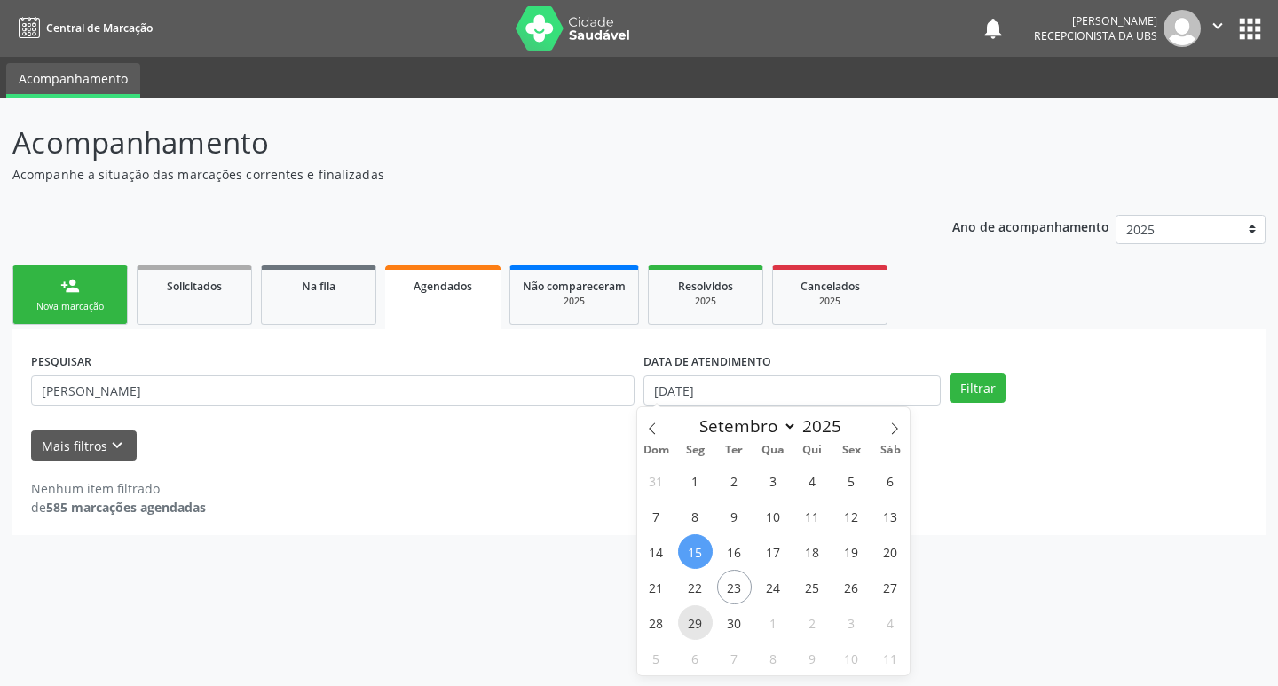
click at [697, 614] on span "29" at bounding box center [695, 622] width 35 height 35
type input "[DATE]"
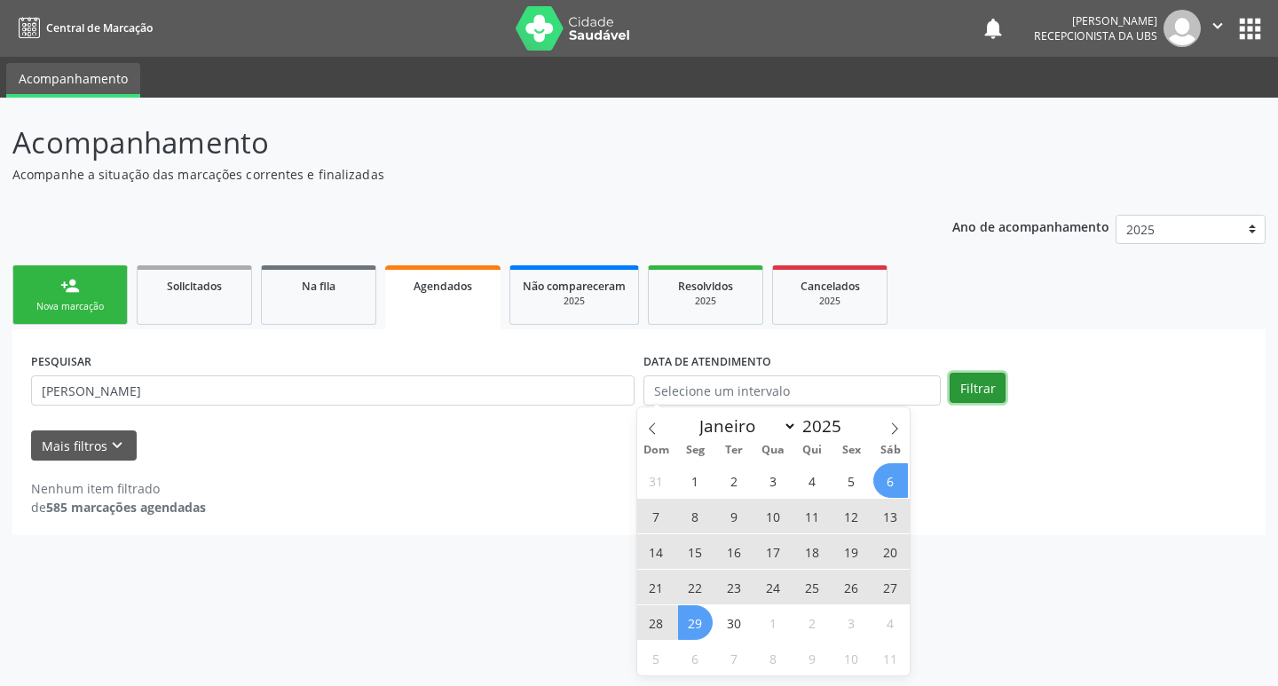
click at [967, 383] on button "Filtrar" at bounding box center [978, 388] width 56 height 30
